Goal: Ask a question: Seek information or help from site administrators or community

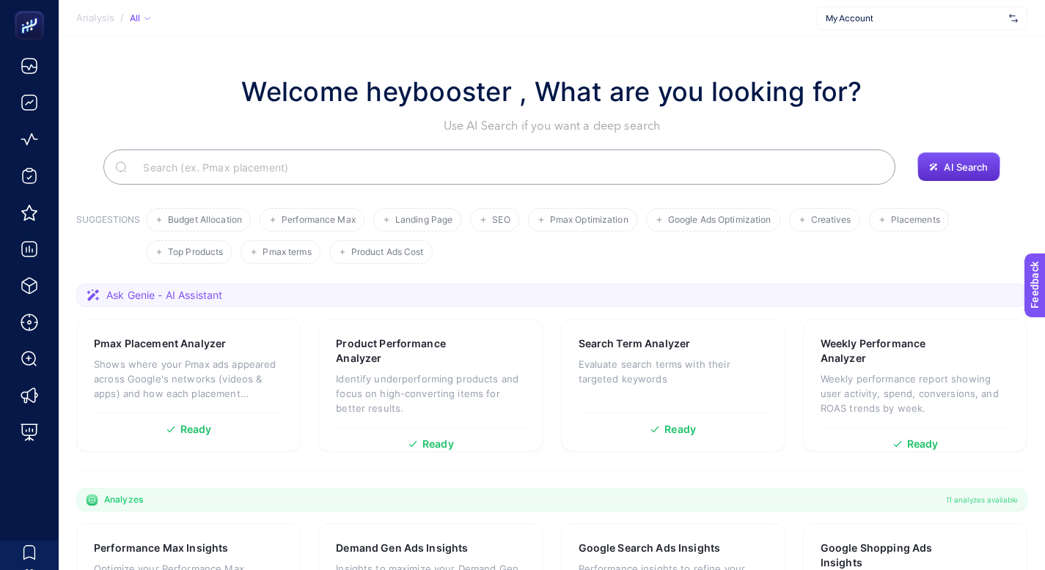
click at [884, 15] on span "My Account" at bounding box center [914, 18] width 177 height 12
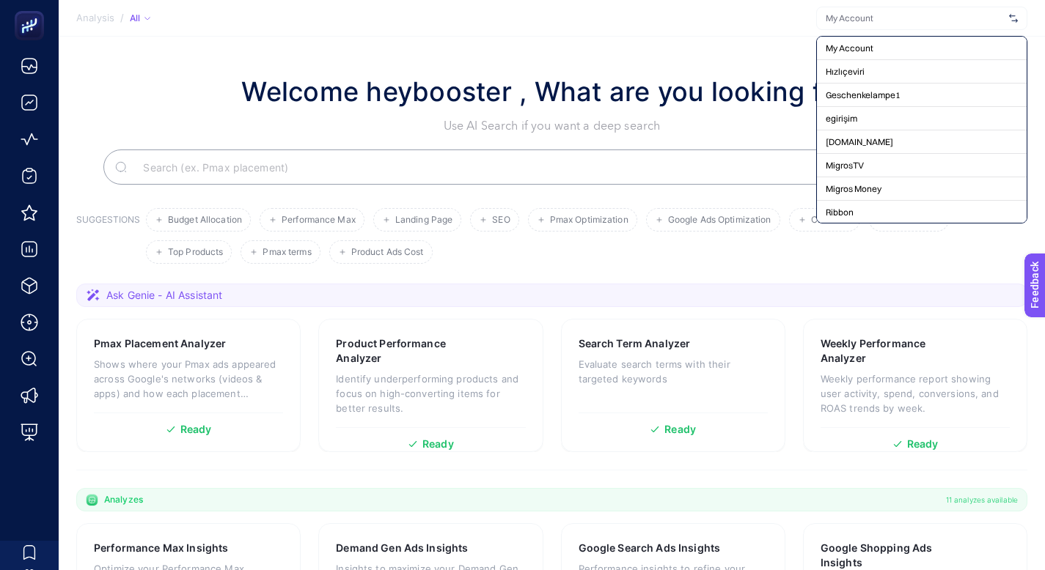
click at [507, 289] on section "Ask Genie - AI Assistant" at bounding box center [551, 295] width 951 height 23
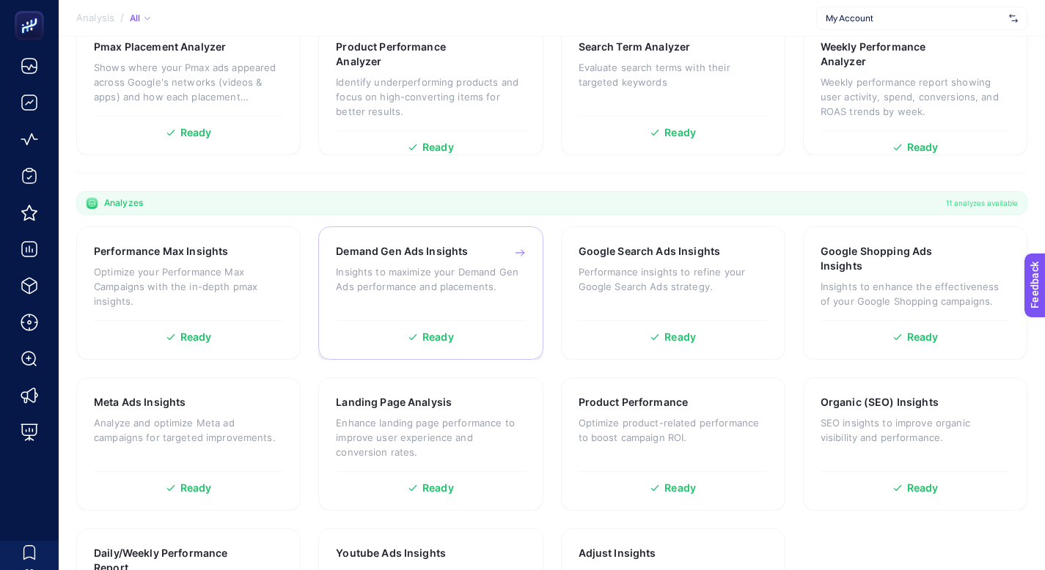
scroll to position [305, 0]
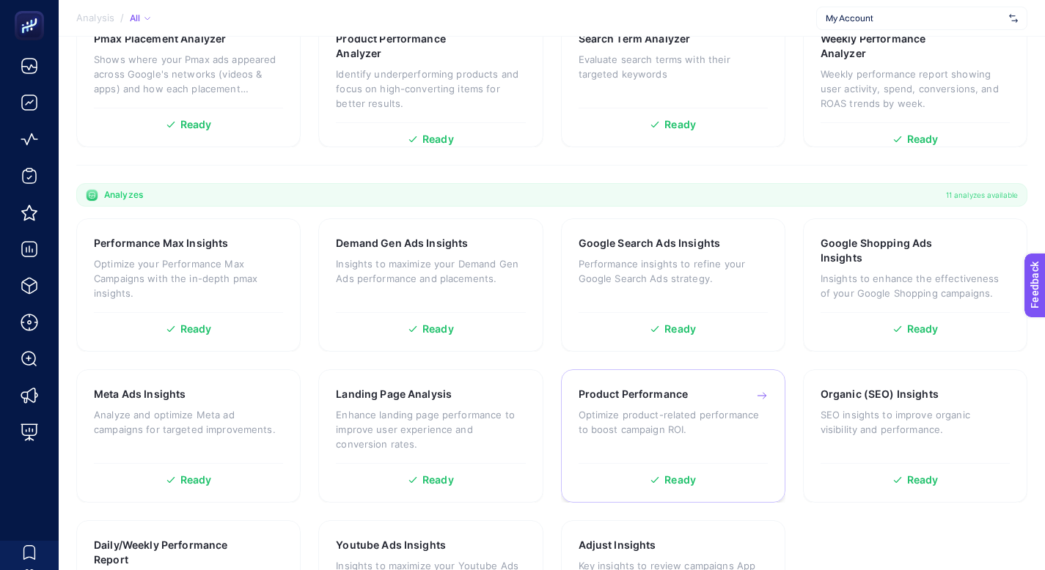
click at [674, 412] on p "Optimize product-related performance to boost campaign ROI." at bounding box center [672, 422] width 189 height 29
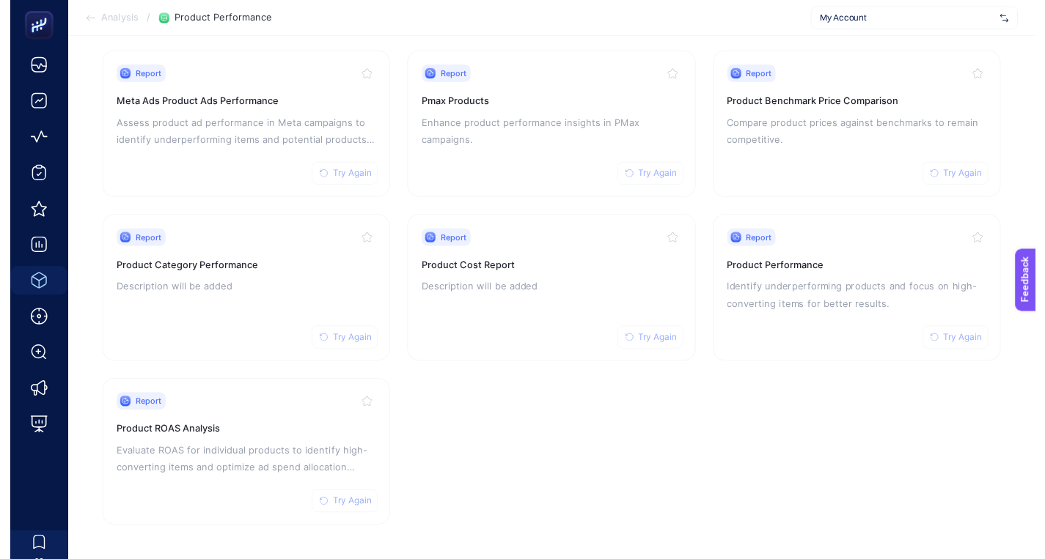
scroll to position [160, 0]
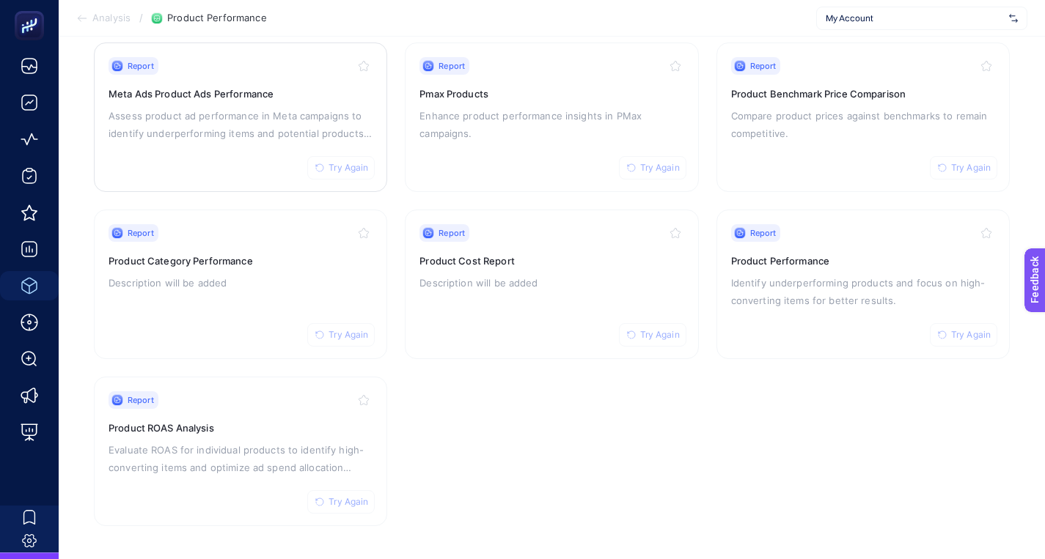
click at [243, 89] on h3 "Meta Ads Product Ads Performance" at bounding box center [241, 94] width 264 height 15
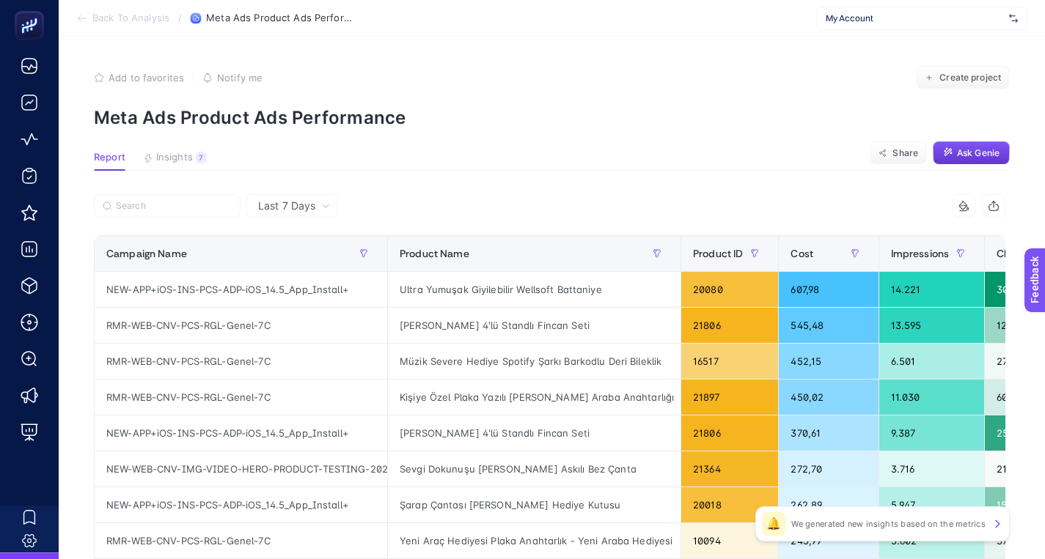
click at [975, 145] on button "Ask Genie" at bounding box center [971, 152] width 77 height 23
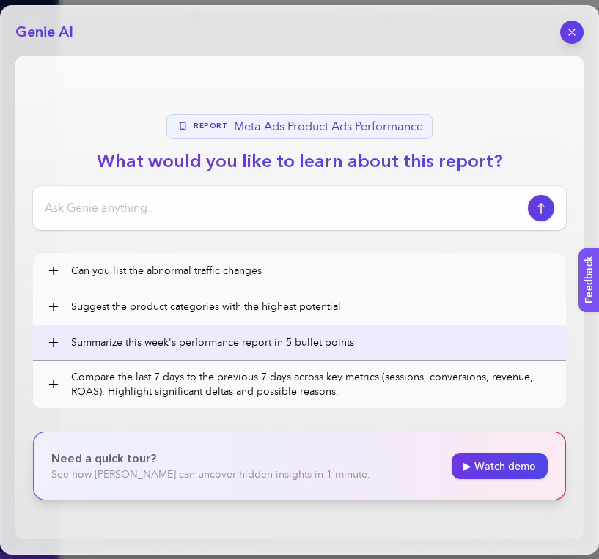
scroll to position [114, 0]
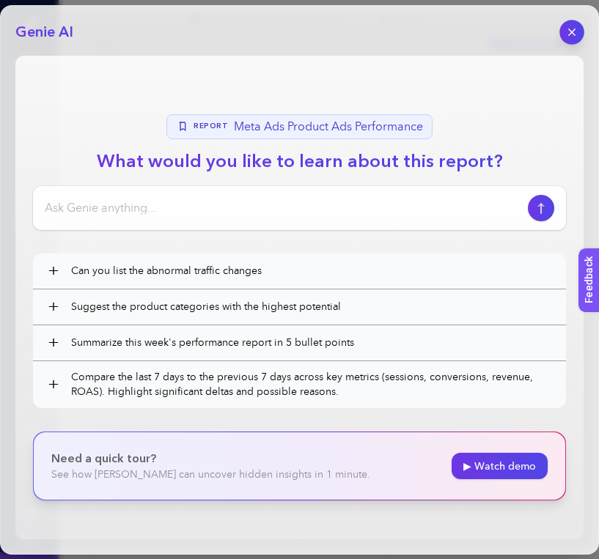
click at [570, 37] on icon "button" at bounding box center [572, 32] width 12 height 12
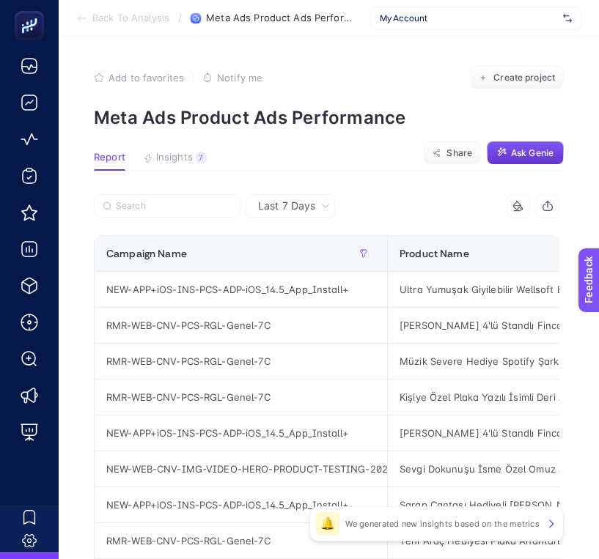
click at [524, 153] on span "Ask Genie" at bounding box center [532, 153] width 43 height 12
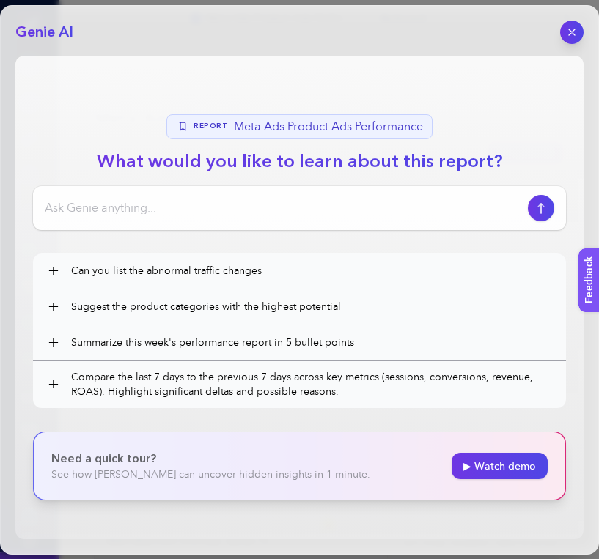
click at [265, 208] on input at bounding box center [283, 208] width 477 height 18
type input "Bu tabl"
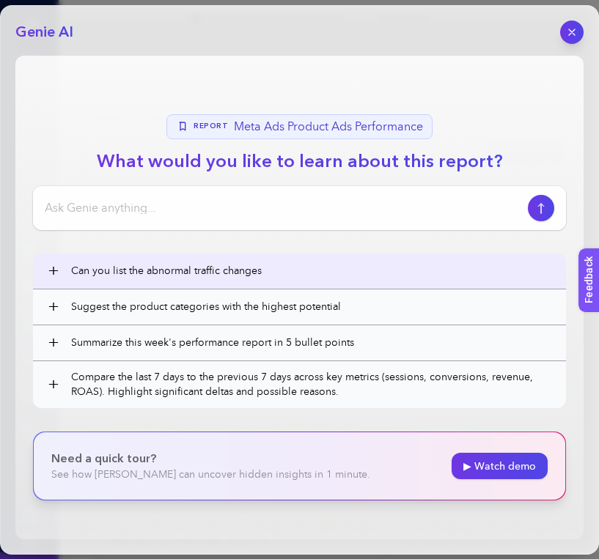
click at [241, 264] on button "+ Can you list the abnormal traffic changes" at bounding box center [299, 271] width 533 height 35
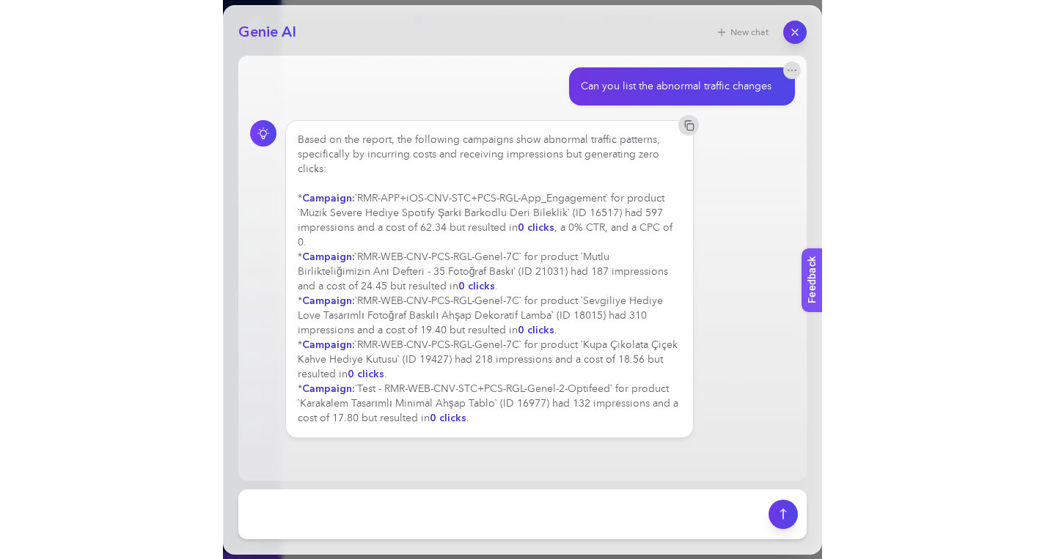
scroll to position [518, 0]
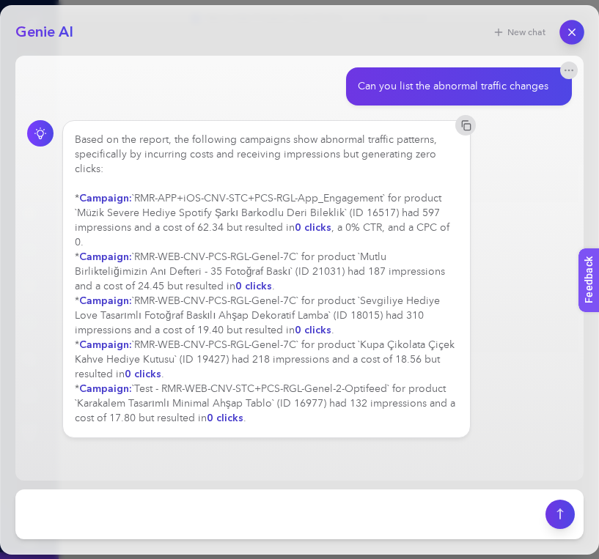
click at [574, 27] on icon "button" at bounding box center [572, 32] width 12 height 12
